Goal: Task Accomplishment & Management: Complete application form

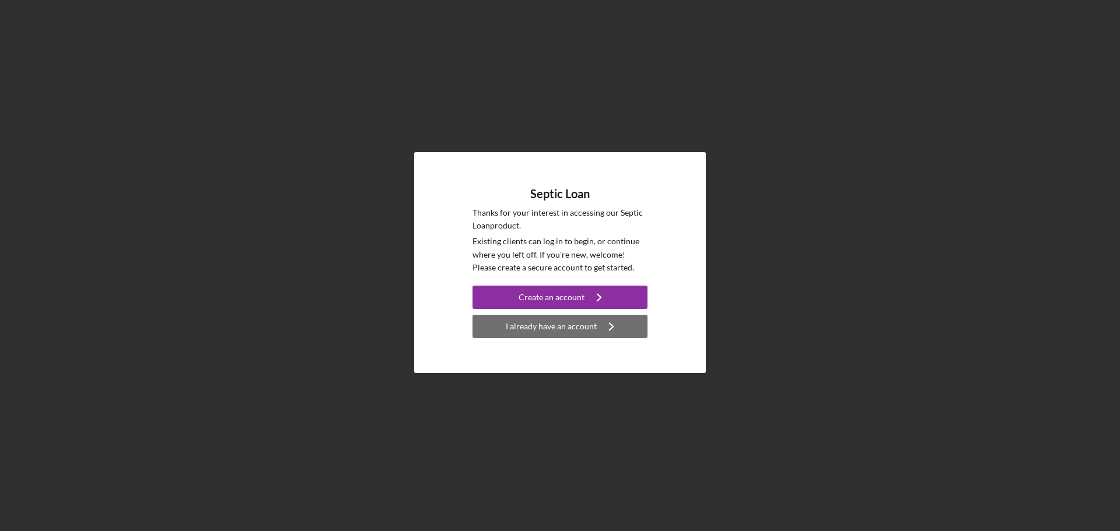
click at [579, 330] on div "I already have an account" at bounding box center [551, 326] width 91 height 23
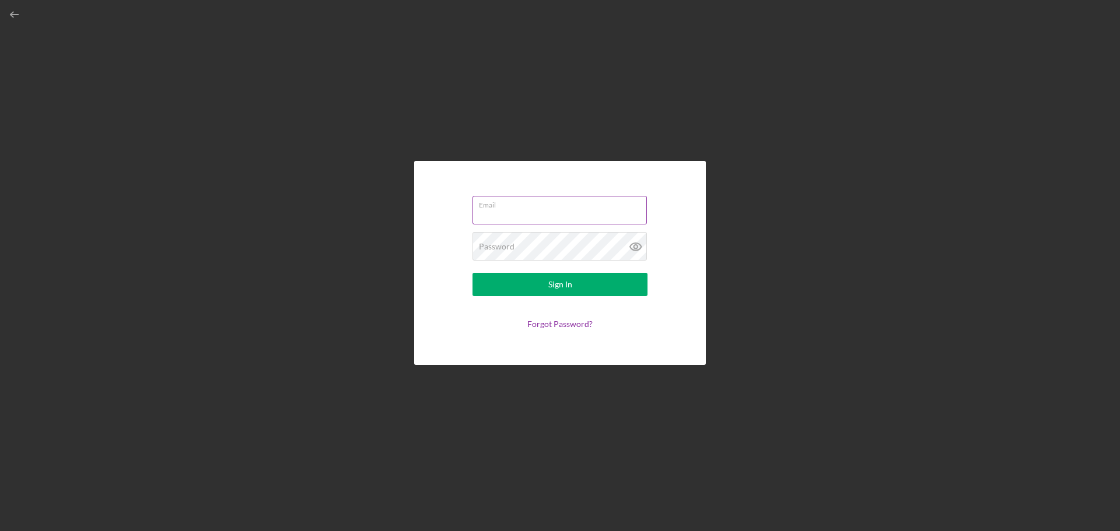
type input "[PERSON_NAME][EMAIL_ADDRESS][DOMAIN_NAME]"
click at [565, 296] on form "Email [PERSON_NAME][EMAIL_ADDRESS][DOMAIN_NAME] Password Sign In Forgot Passwor…" at bounding box center [559, 263] width 233 height 146
click at [608, 289] on button "Sign In" at bounding box center [559, 284] width 175 height 23
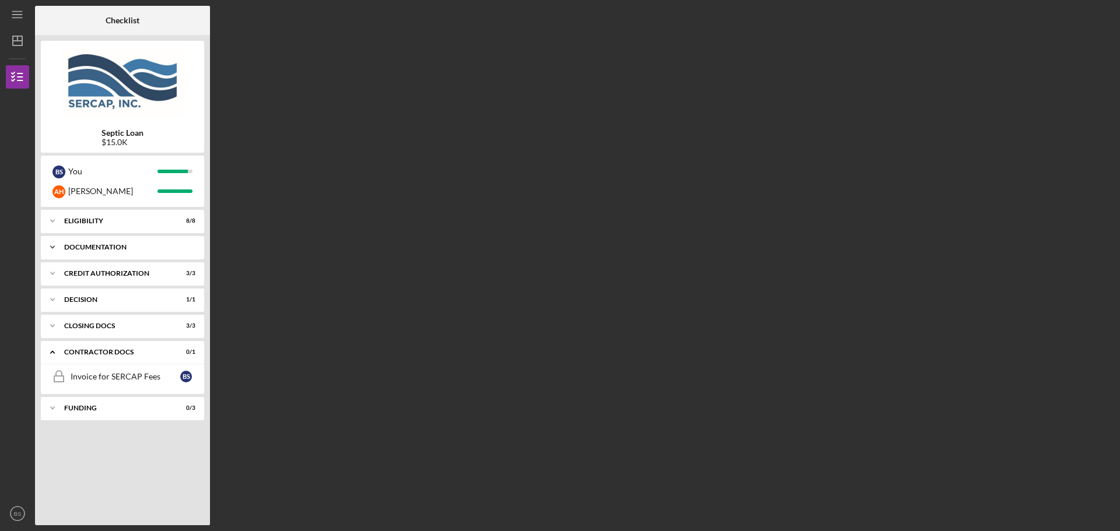
click at [53, 222] on polyline at bounding box center [52, 221] width 3 height 2
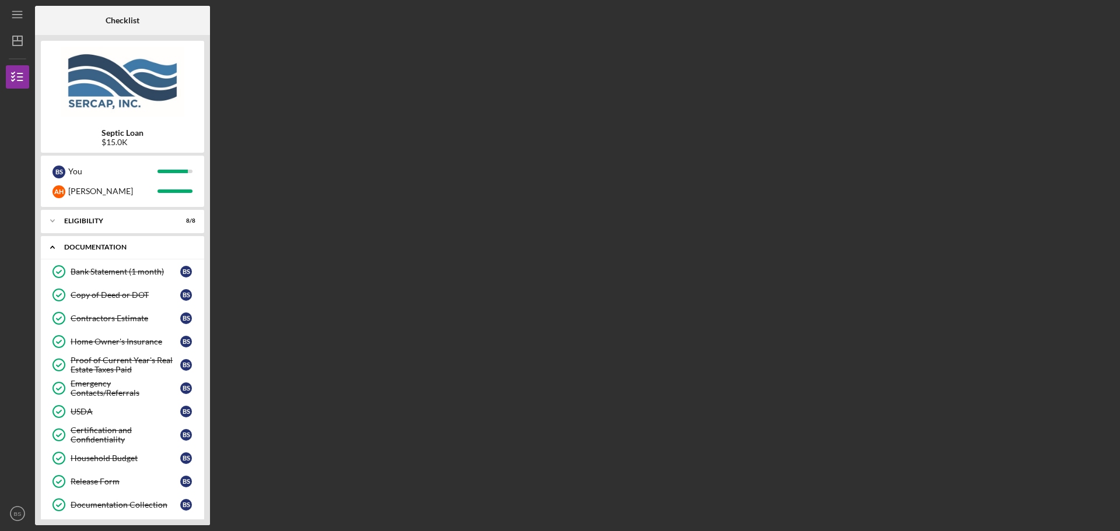
click at [55, 246] on icon "Icon/Expander" at bounding box center [52, 247] width 23 height 23
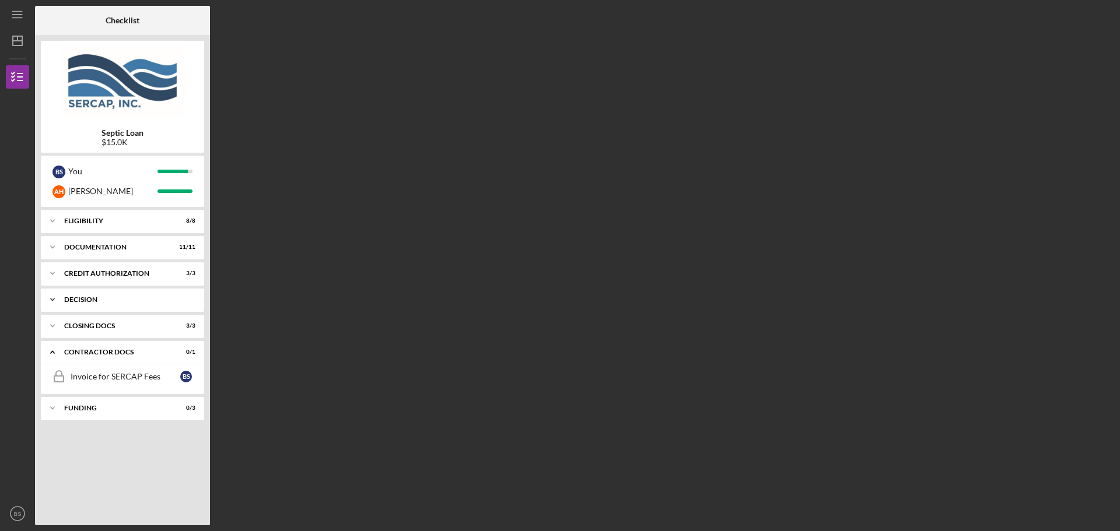
click at [55, 302] on icon "Icon/Expander" at bounding box center [52, 299] width 23 height 23
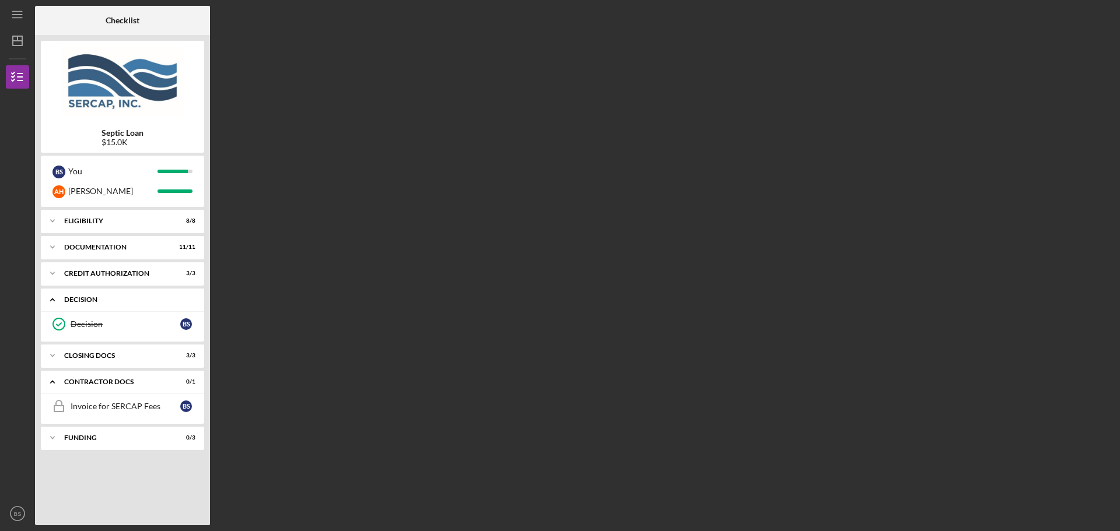
click at [55, 302] on icon "Icon/Expander" at bounding box center [52, 299] width 23 height 23
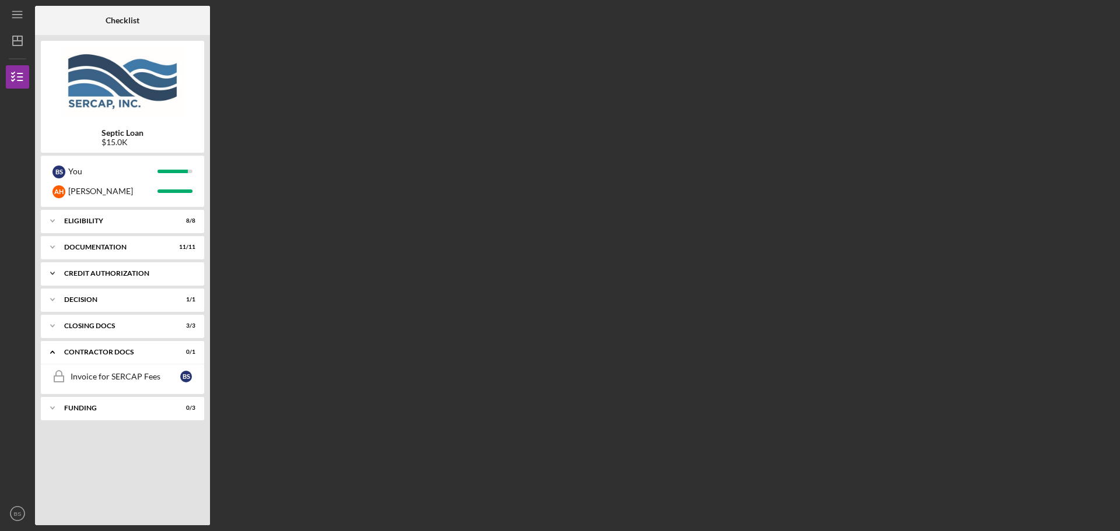
click at [54, 283] on icon "Icon/Expander" at bounding box center [52, 273] width 23 height 23
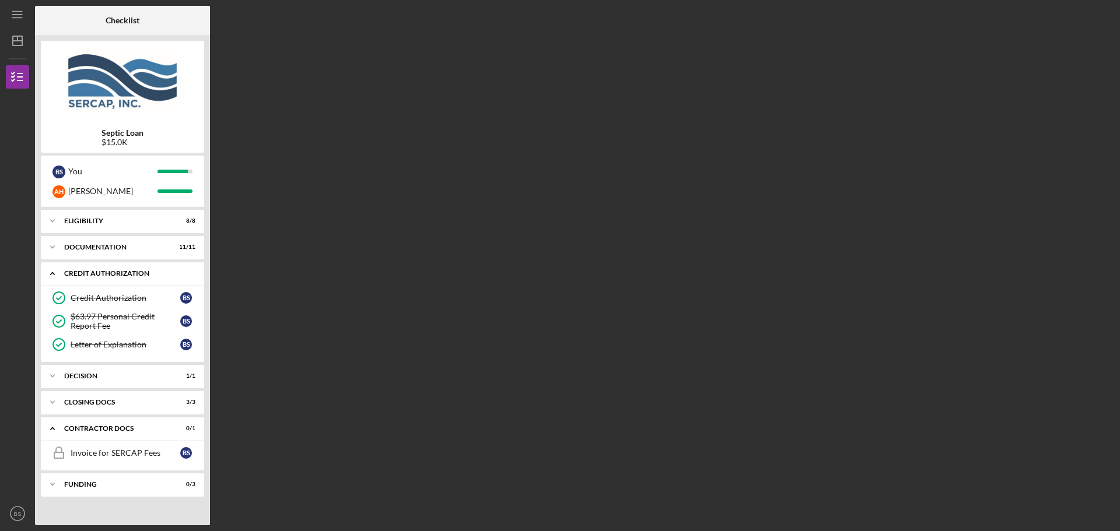
click at [51, 272] on icon "Icon/Expander" at bounding box center [52, 273] width 23 height 23
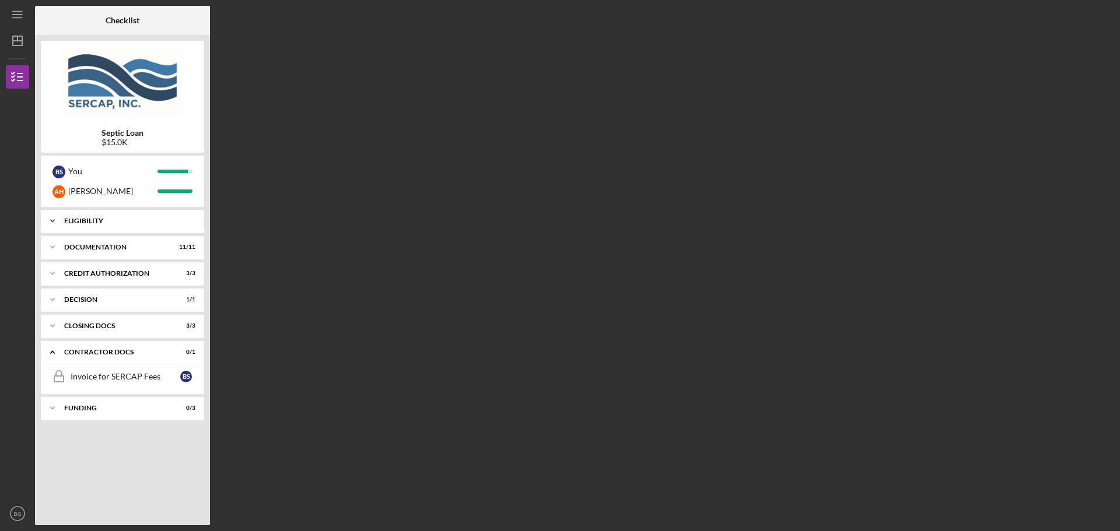
click at [57, 219] on icon "Icon/Expander" at bounding box center [52, 220] width 23 height 23
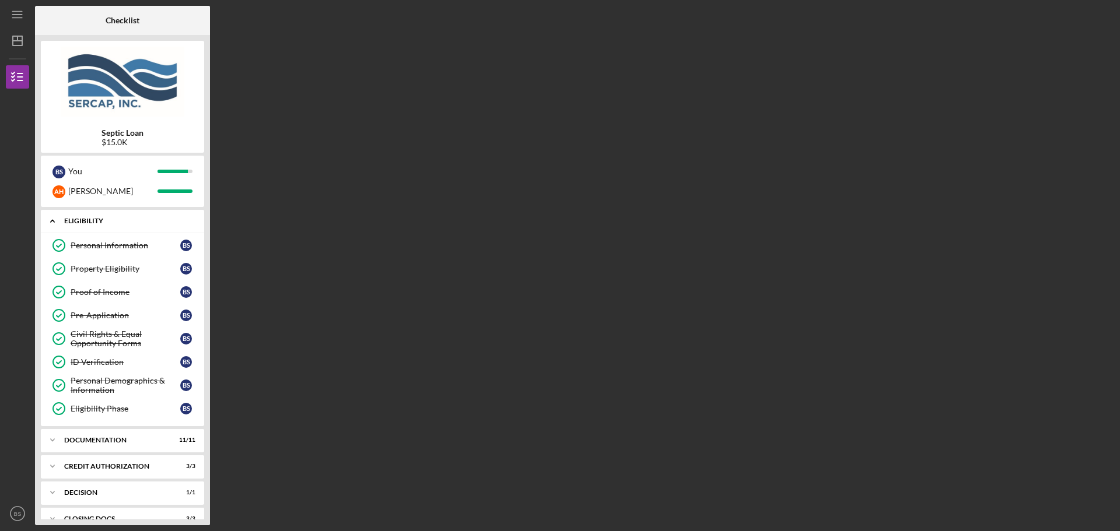
click at [57, 219] on icon "Icon/Expander" at bounding box center [52, 220] width 23 height 23
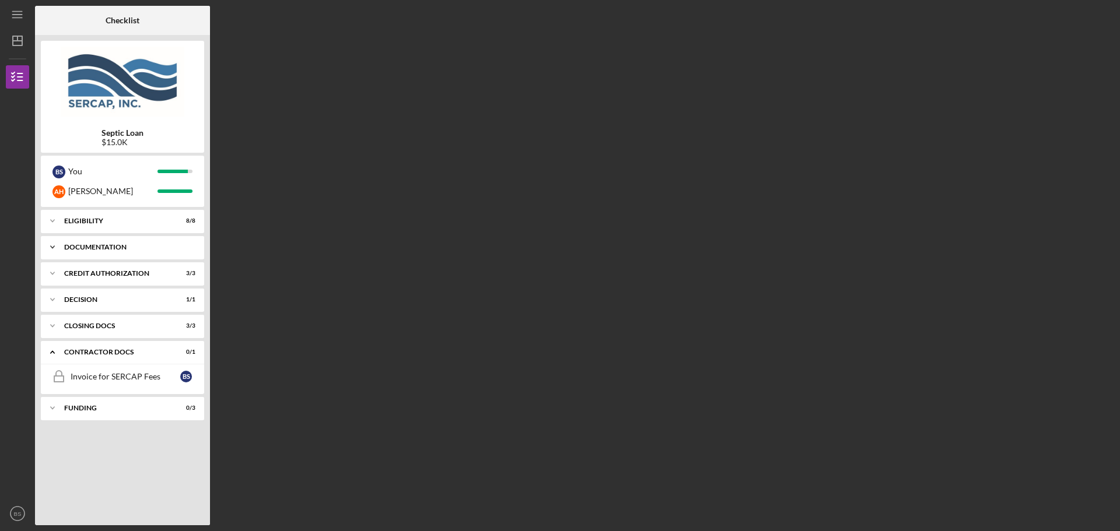
click at [54, 246] on icon "Icon/Expander" at bounding box center [52, 247] width 23 height 23
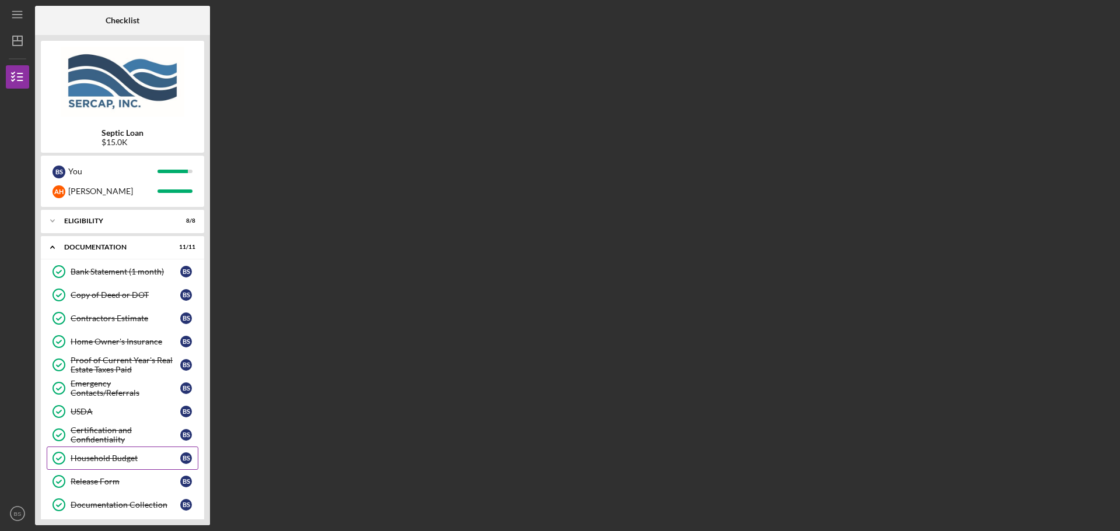
scroll to position [58, 0]
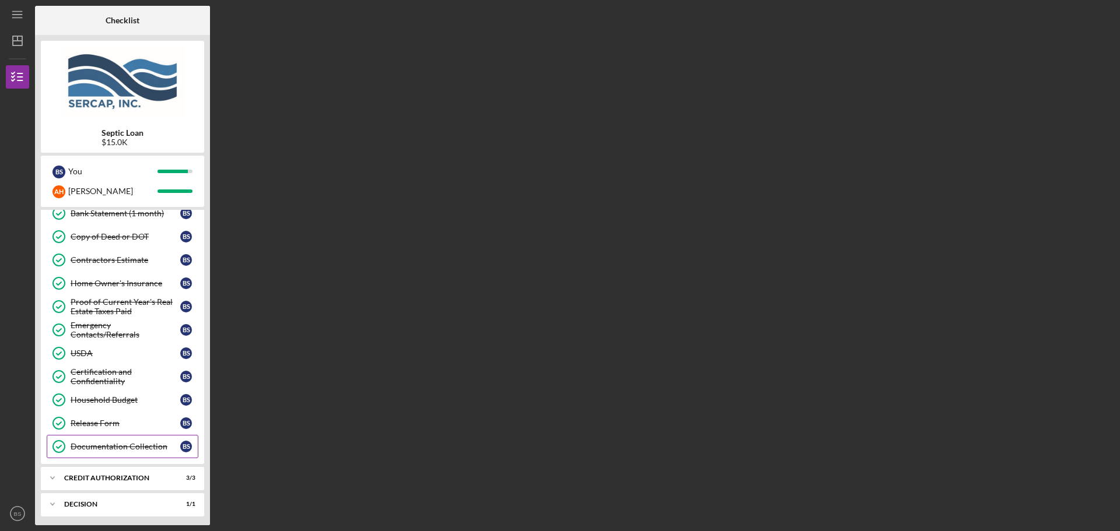
click at [128, 450] on div "Documentation Collection" at bounding box center [126, 446] width 110 height 9
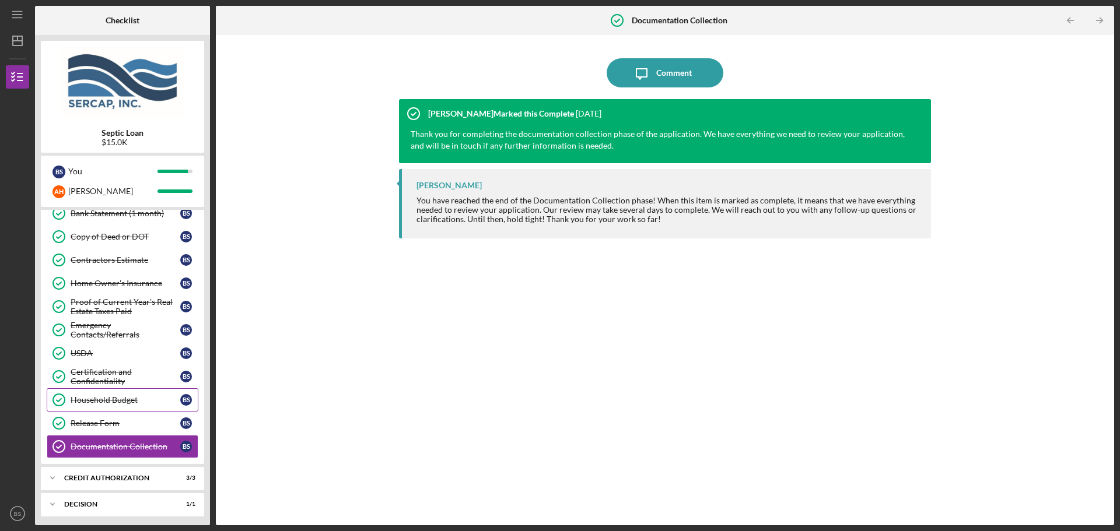
click at [87, 408] on link "Household Budget Household Budget B S" at bounding box center [123, 399] width 152 height 23
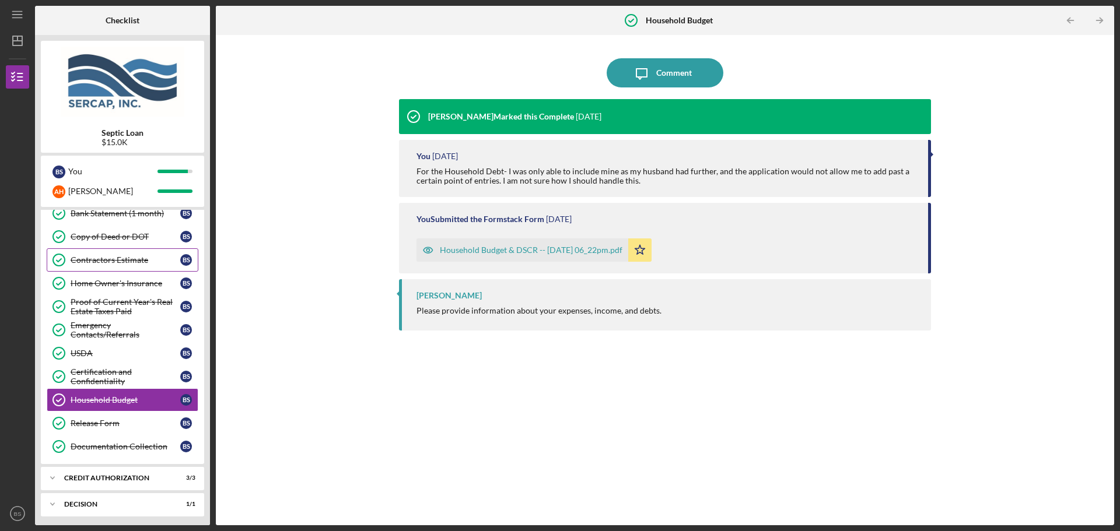
click at [99, 262] on div "Contractors Estimate" at bounding box center [126, 259] width 110 height 9
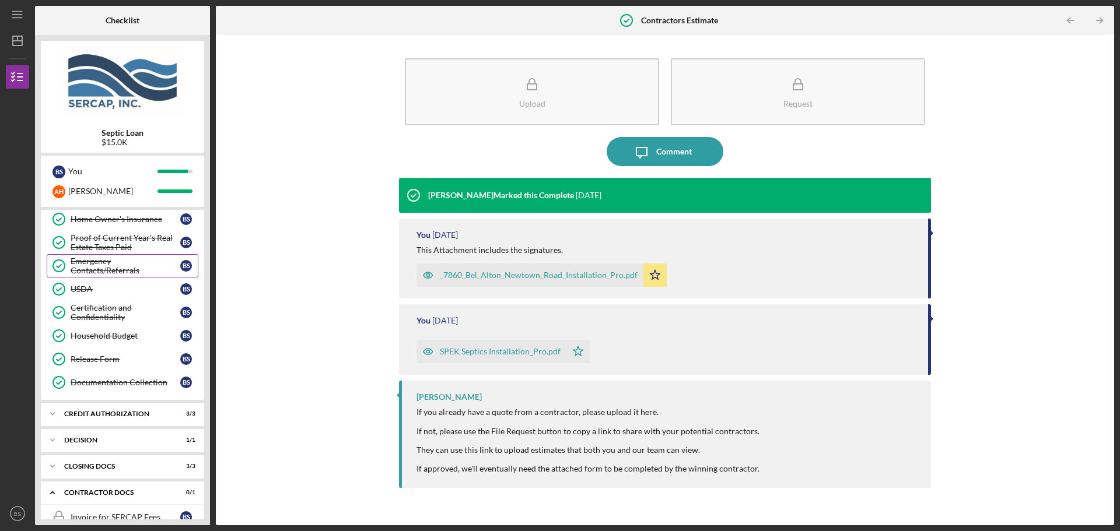
scroll to position [170, 0]
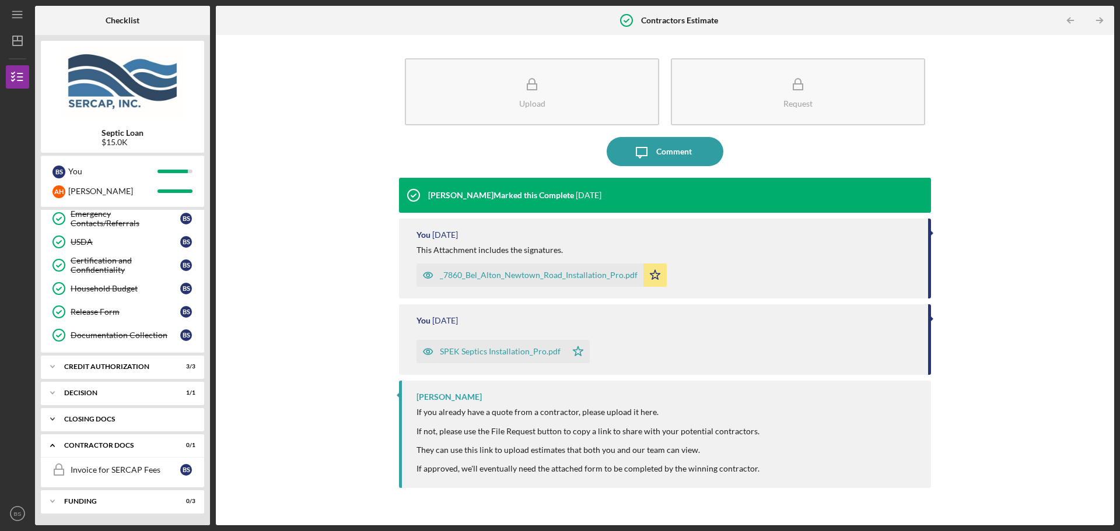
click at [59, 422] on icon "Icon/Expander" at bounding box center [52, 419] width 23 height 23
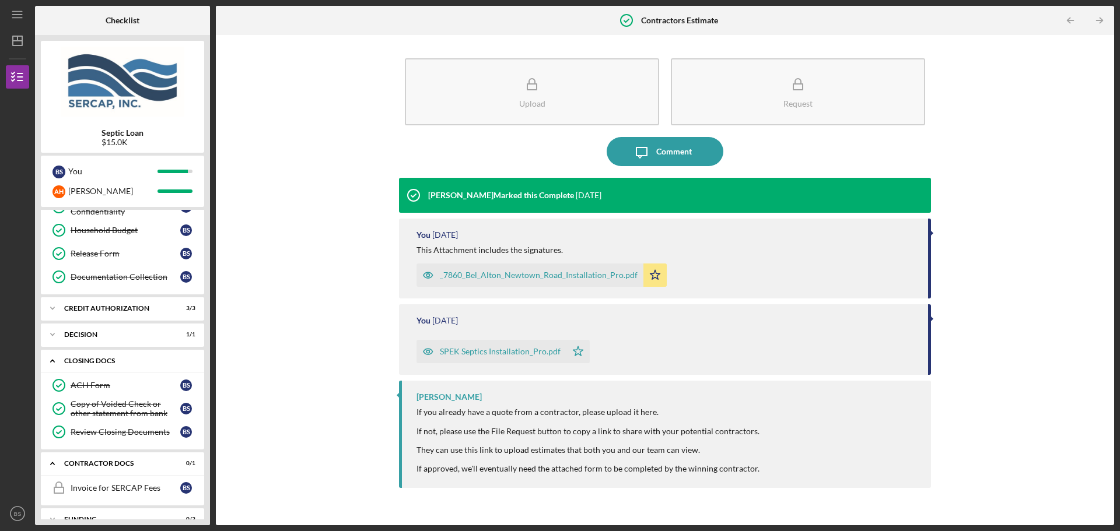
click at [57, 358] on icon "Icon/Expander" at bounding box center [52, 360] width 23 height 23
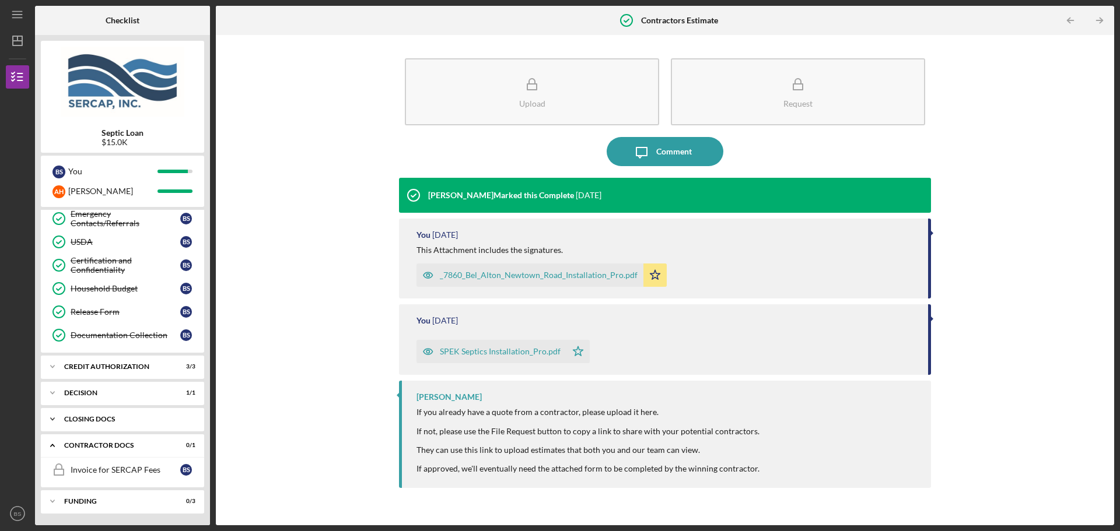
scroll to position [170, 0]
click at [57, 394] on icon "Icon/Expander" at bounding box center [52, 392] width 23 height 23
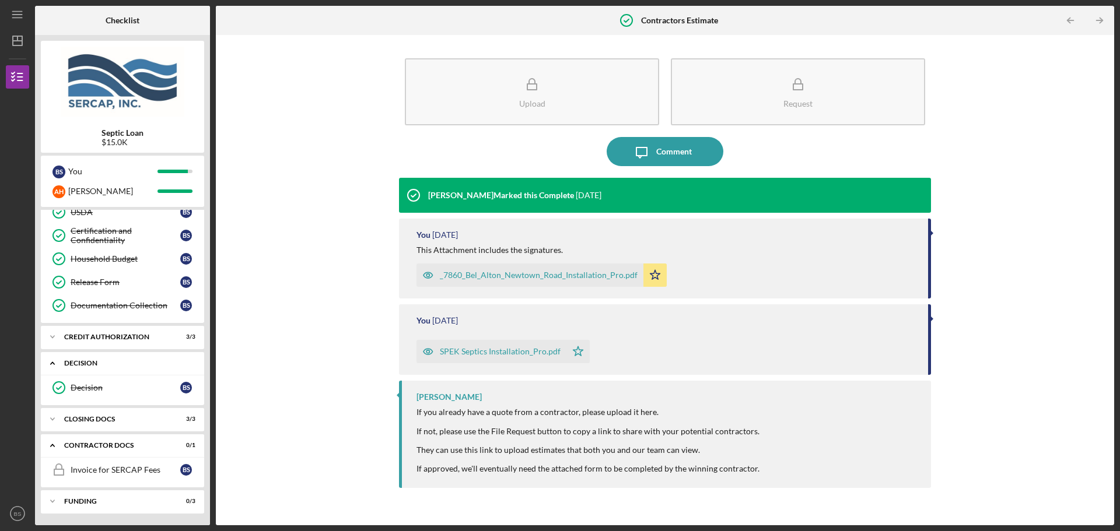
click at [57, 394] on icon "Decision" at bounding box center [58, 387] width 29 height 29
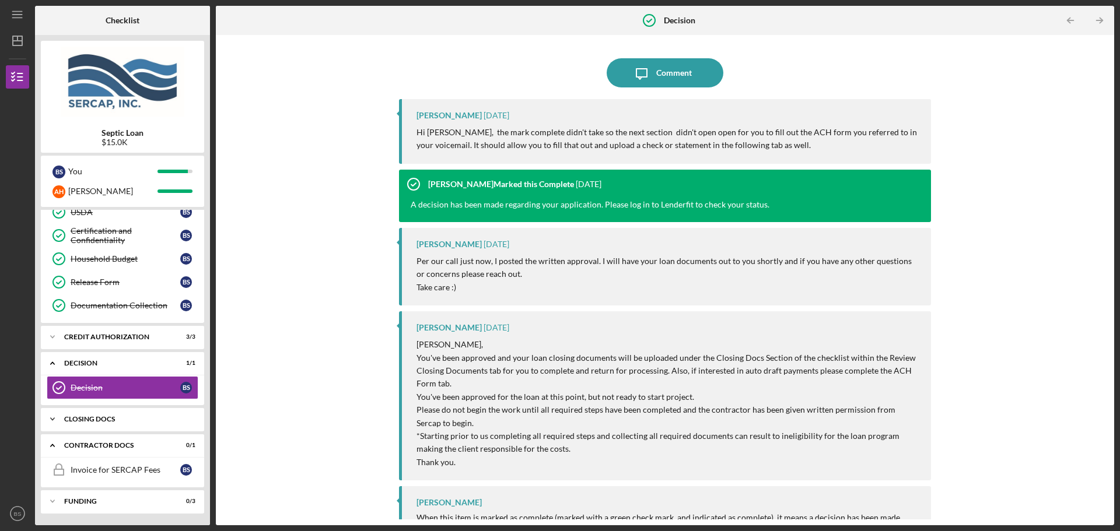
click at [56, 416] on icon "Icon/Expander" at bounding box center [52, 419] width 23 height 23
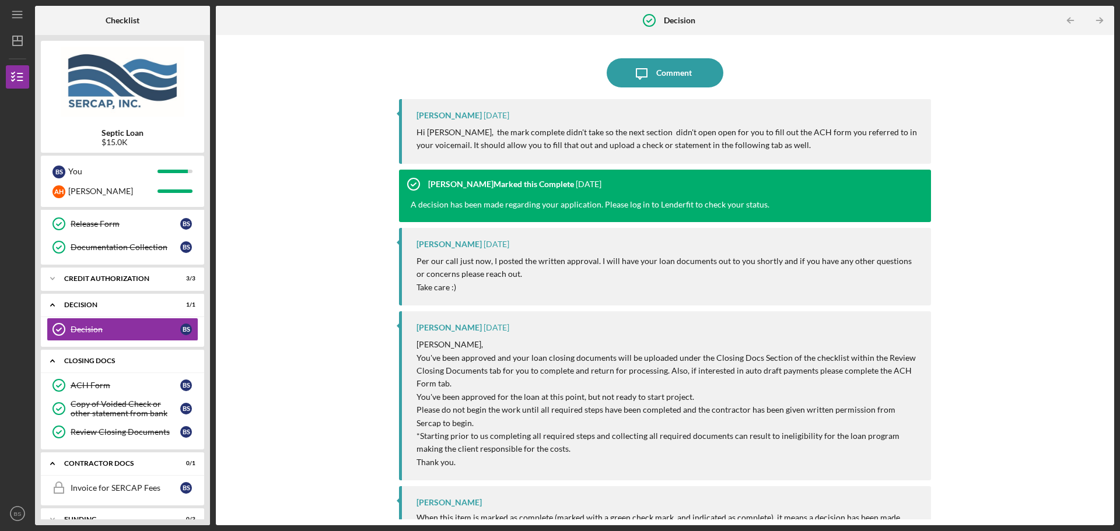
click at [65, 359] on div "CLOSING DOCS" at bounding box center [126, 361] width 125 height 7
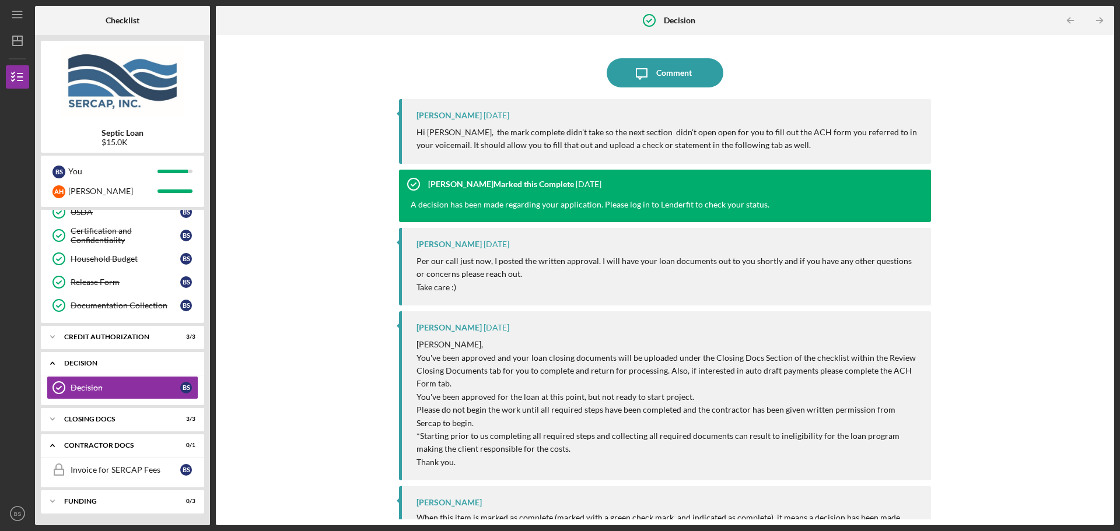
click at [53, 365] on icon "Icon/Expander" at bounding box center [52, 363] width 23 height 23
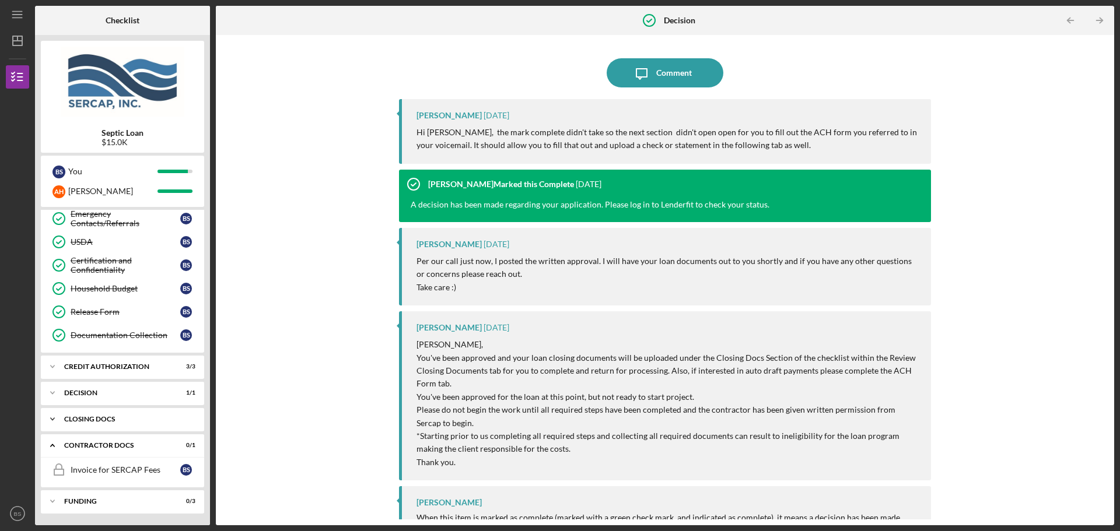
click at [56, 419] on icon "Icon/Expander" at bounding box center [52, 419] width 23 height 23
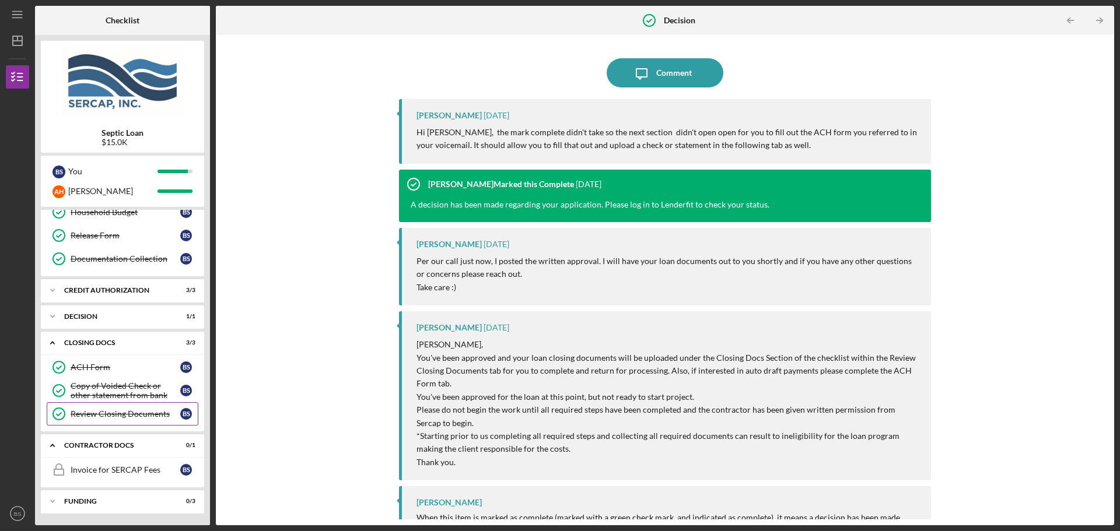
click at [129, 416] on div "Review Closing Documents" at bounding box center [126, 413] width 110 height 9
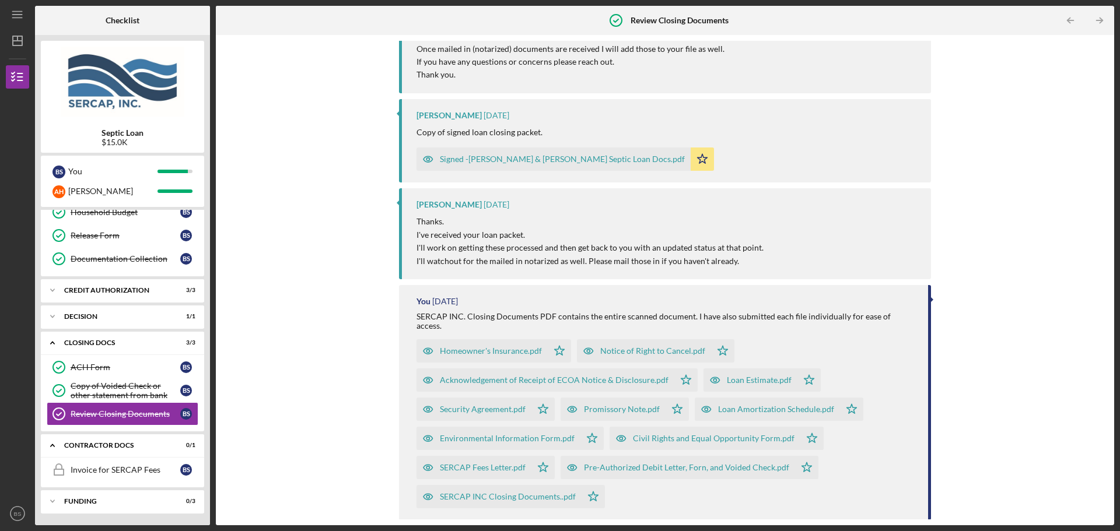
scroll to position [408, 0]
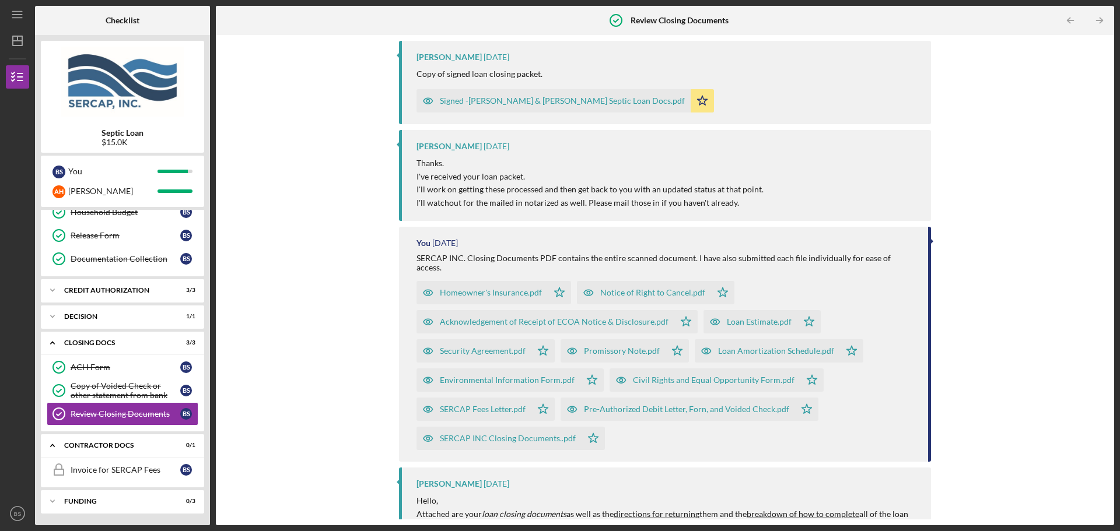
click at [541, 317] on div "Acknowledgement of Receipt of ECOA Notice & Disclosure.pdf" at bounding box center [554, 321] width 229 height 9
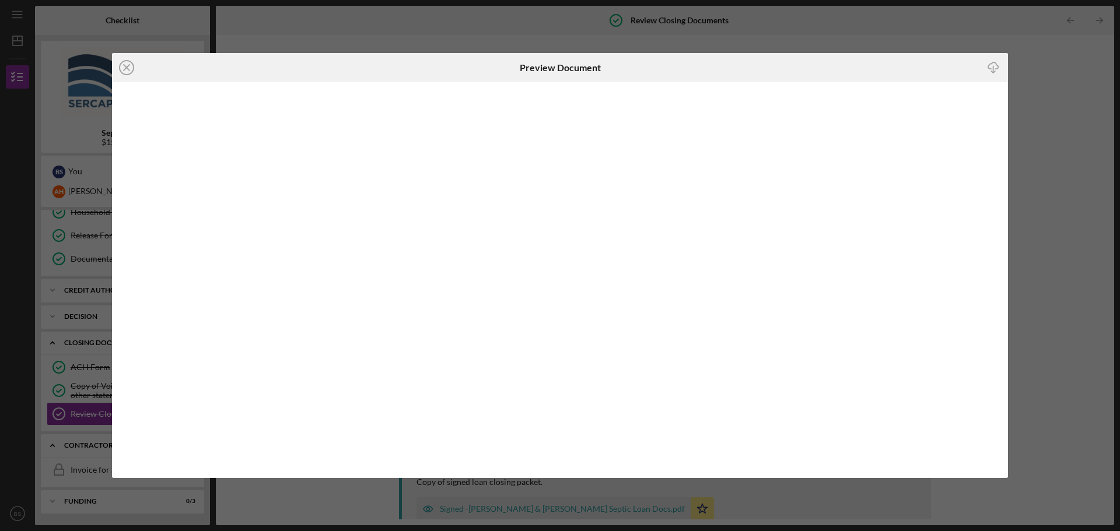
scroll to position [427, 0]
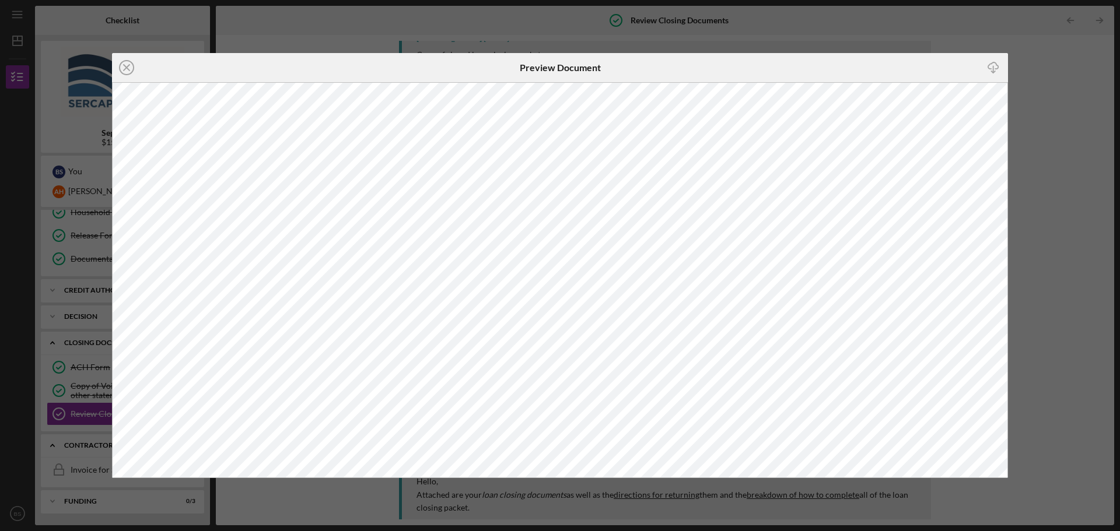
click at [131, 68] on icon "Icon/Close" at bounding box center [126, 67] width 29 height 29
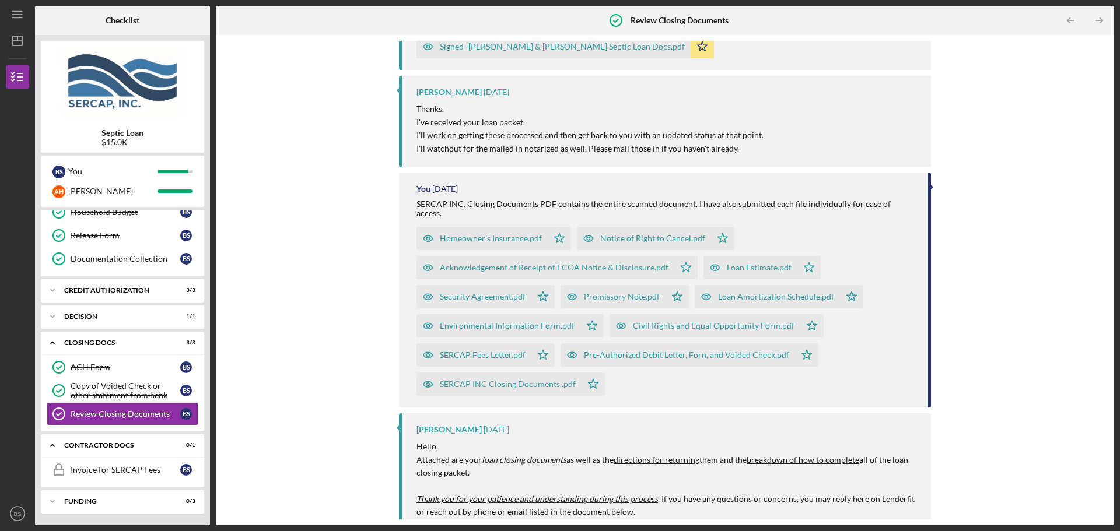
scroll to position [467, 0]
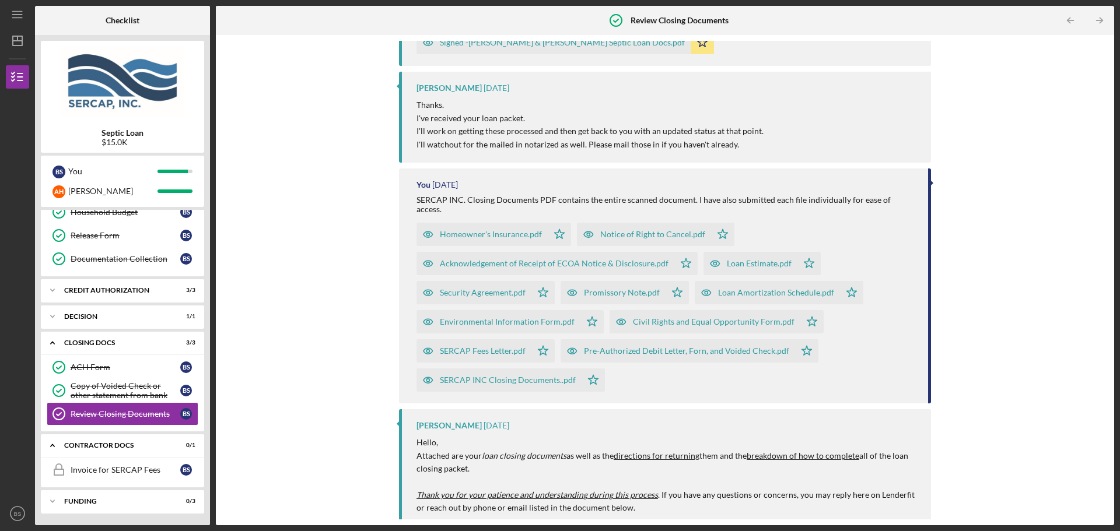
click at [469, 376] on div "SERCAP INC Closing Documents..pdf" at bounding box center [508, 380] width 136 height 9
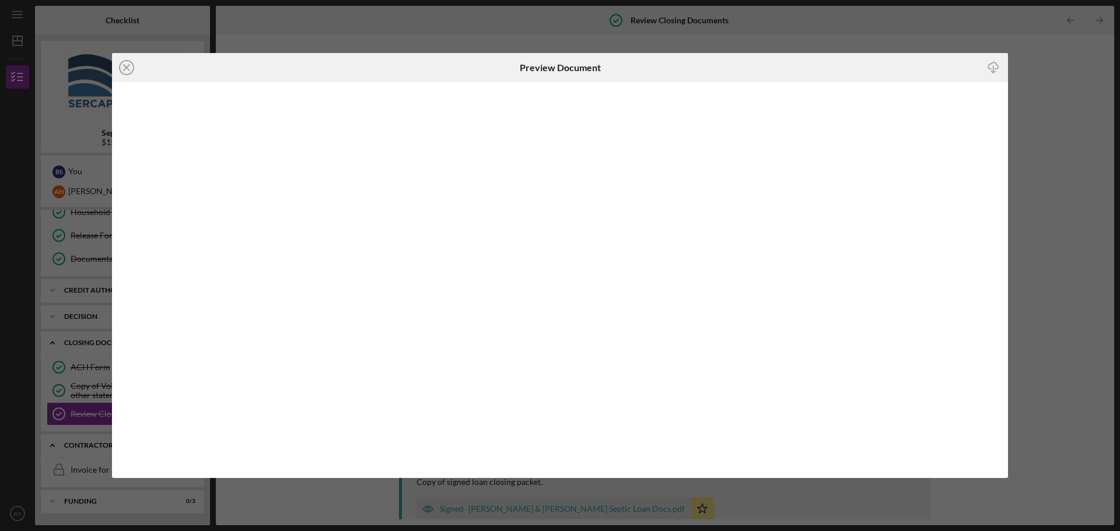
scroll to position [544, 0]
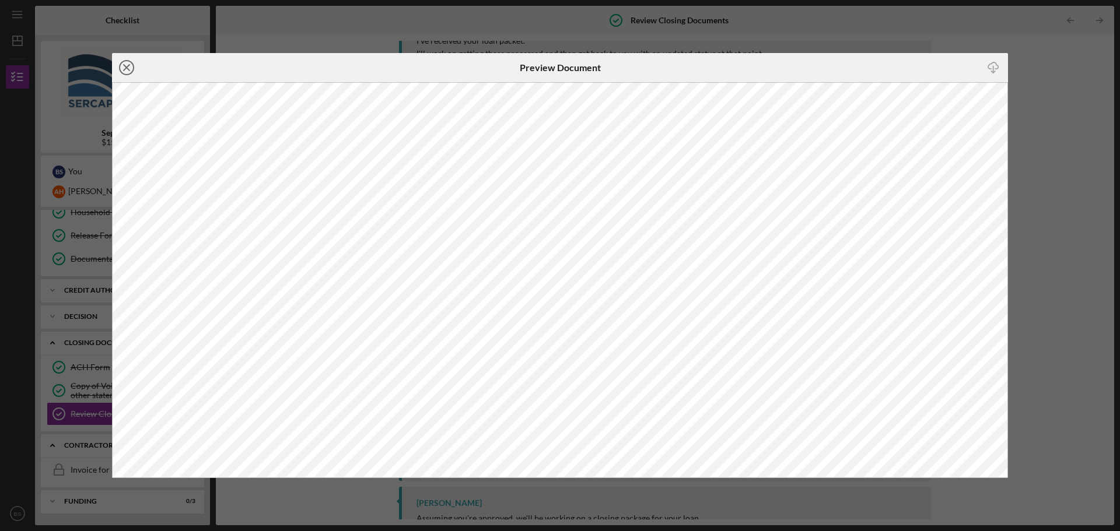
click at [129, 65] on line at bounding box center [127, 68] width 6 height 6
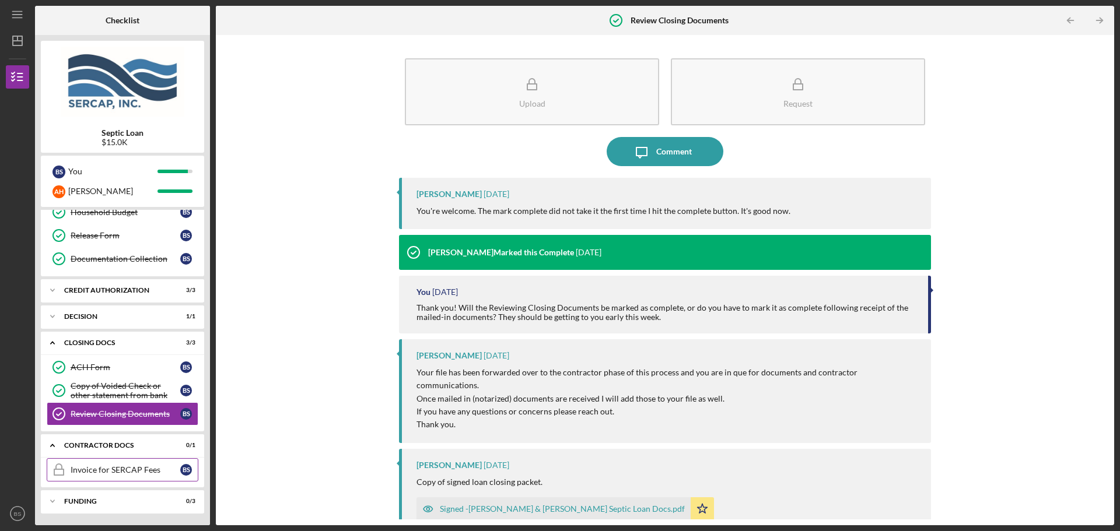
click at [96, 474] on div "Invoice for SERCAP Fees" at bounding box center [126, 469] width 110 height 9
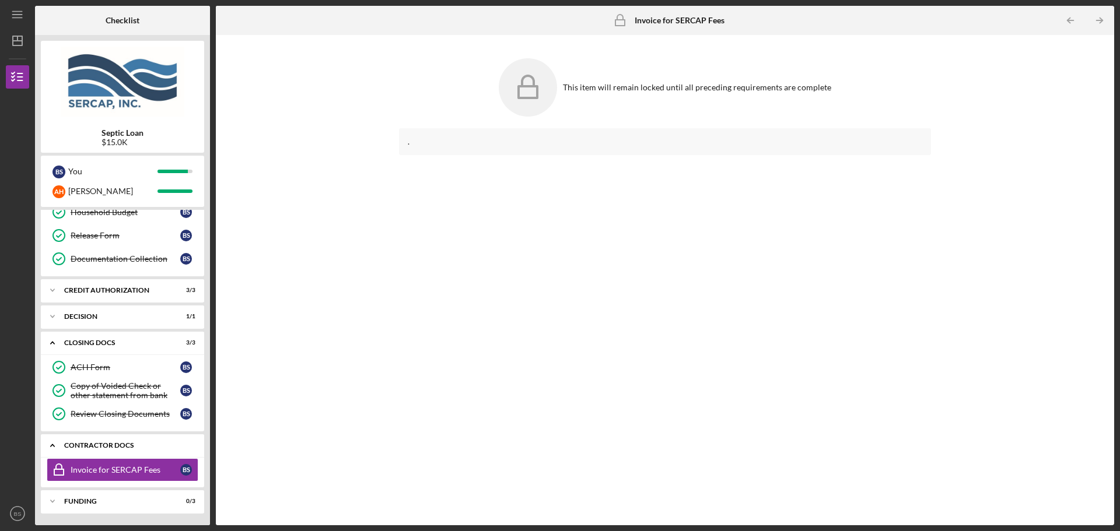
click at [103, 447] on div "Contractor Docs" at bounding box center [126, 445] width 125 height 7
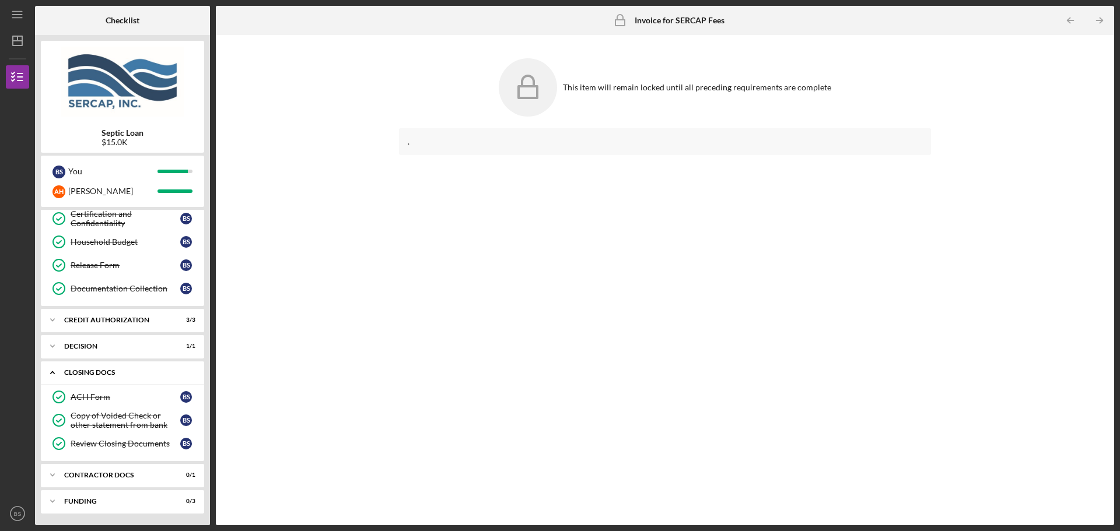
click at [65, 369] on div "CLOSING DOCS" at bounding box center [126, 372] width 125 height 7
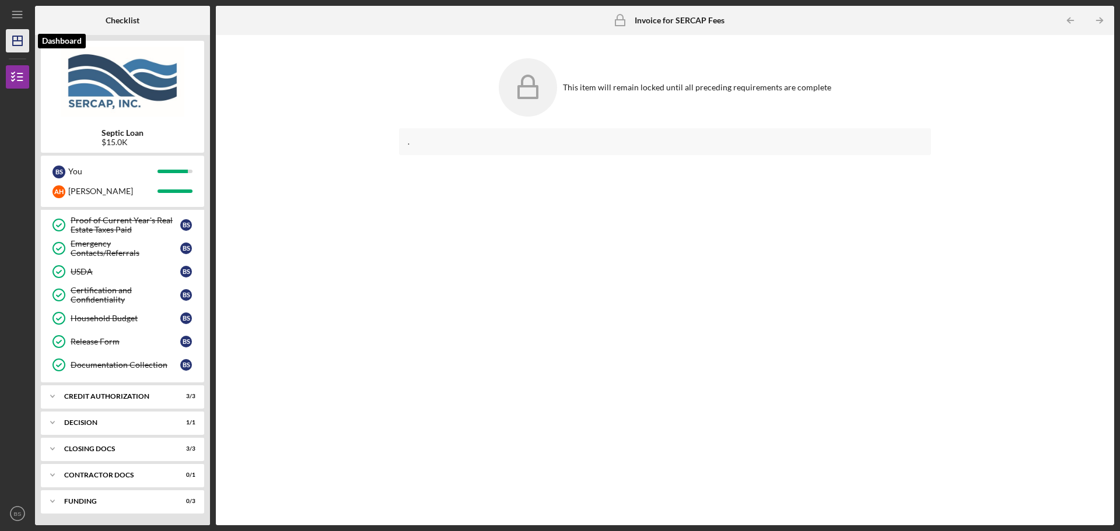
click at [16, 45] on polygon "button" at bounding box center [17, 40] width 9 height 9
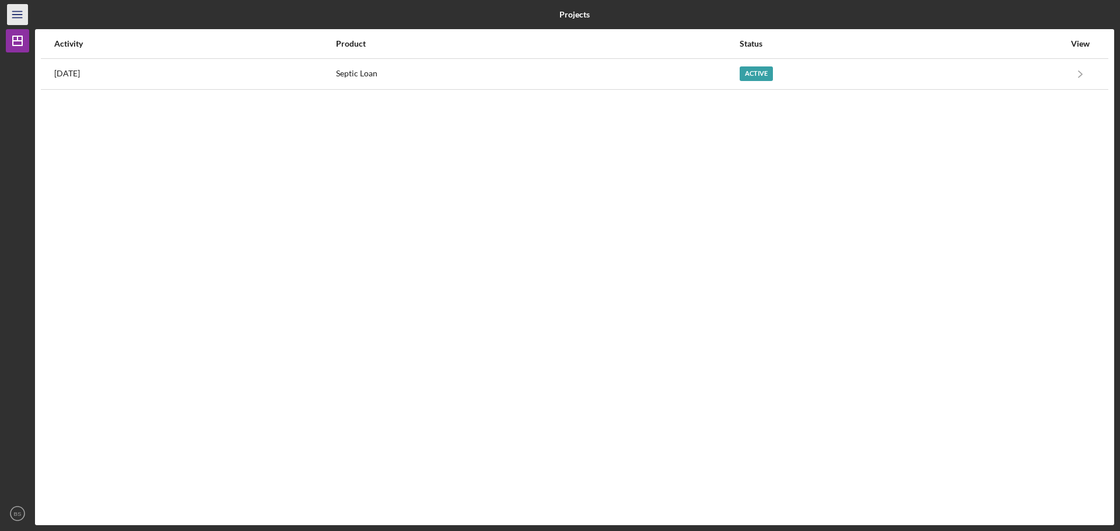
click at [19, 17] on icon "Icon/Menu" at bounding box center [18, 15] width 26 height 26
